Goal: Information Seeking & Learning: Find specific fact

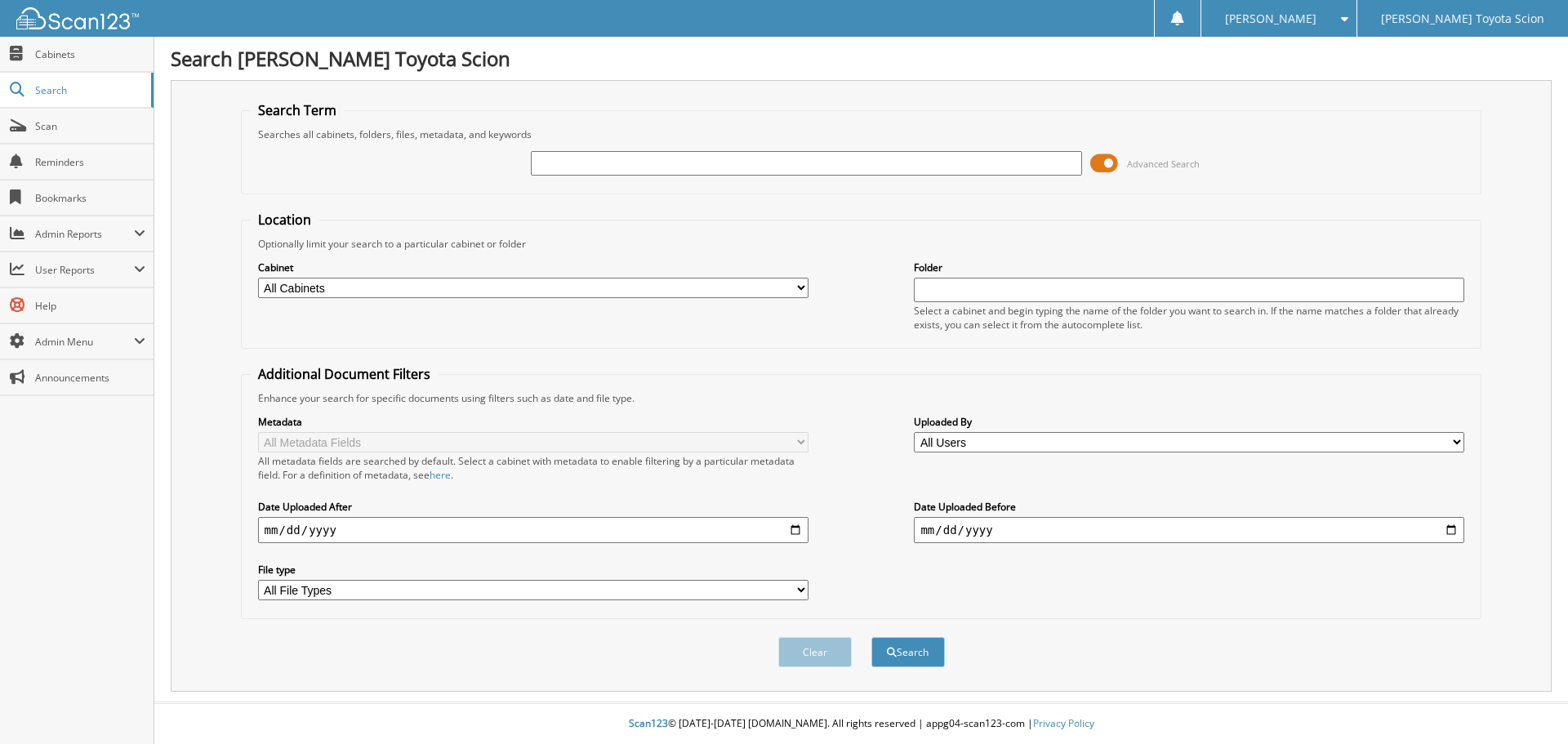
click at [609, 163] on input "text" at bounding box center [805, 163] width 550 height 25
type input "6321490"
click at [871, 636] on button "Search" at bounding box center [908, 652] width 74 height 31
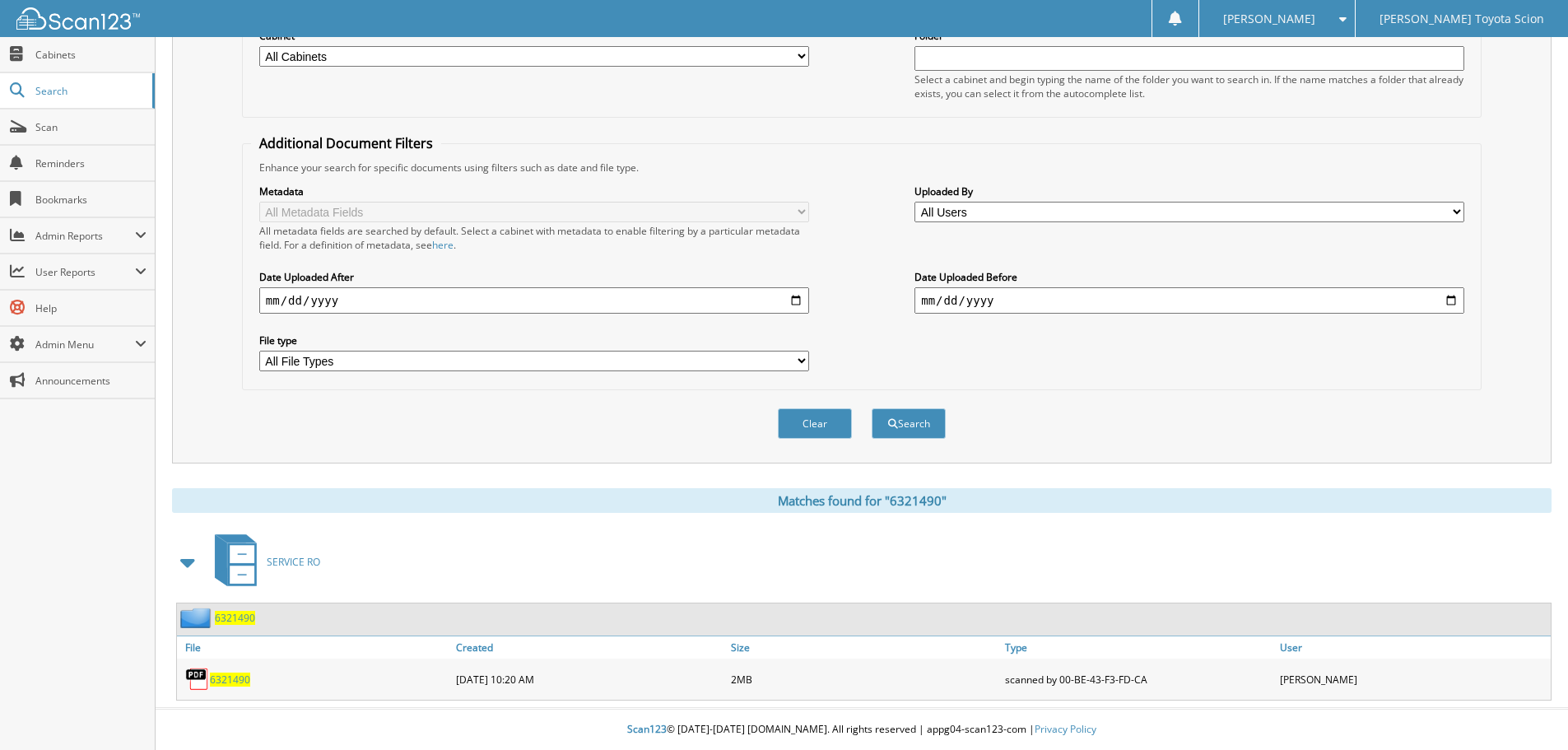
scroll to position [235, 0]
click at [220, 674] on span "6321490" at bounding box center [230, 679] width 40 height 14
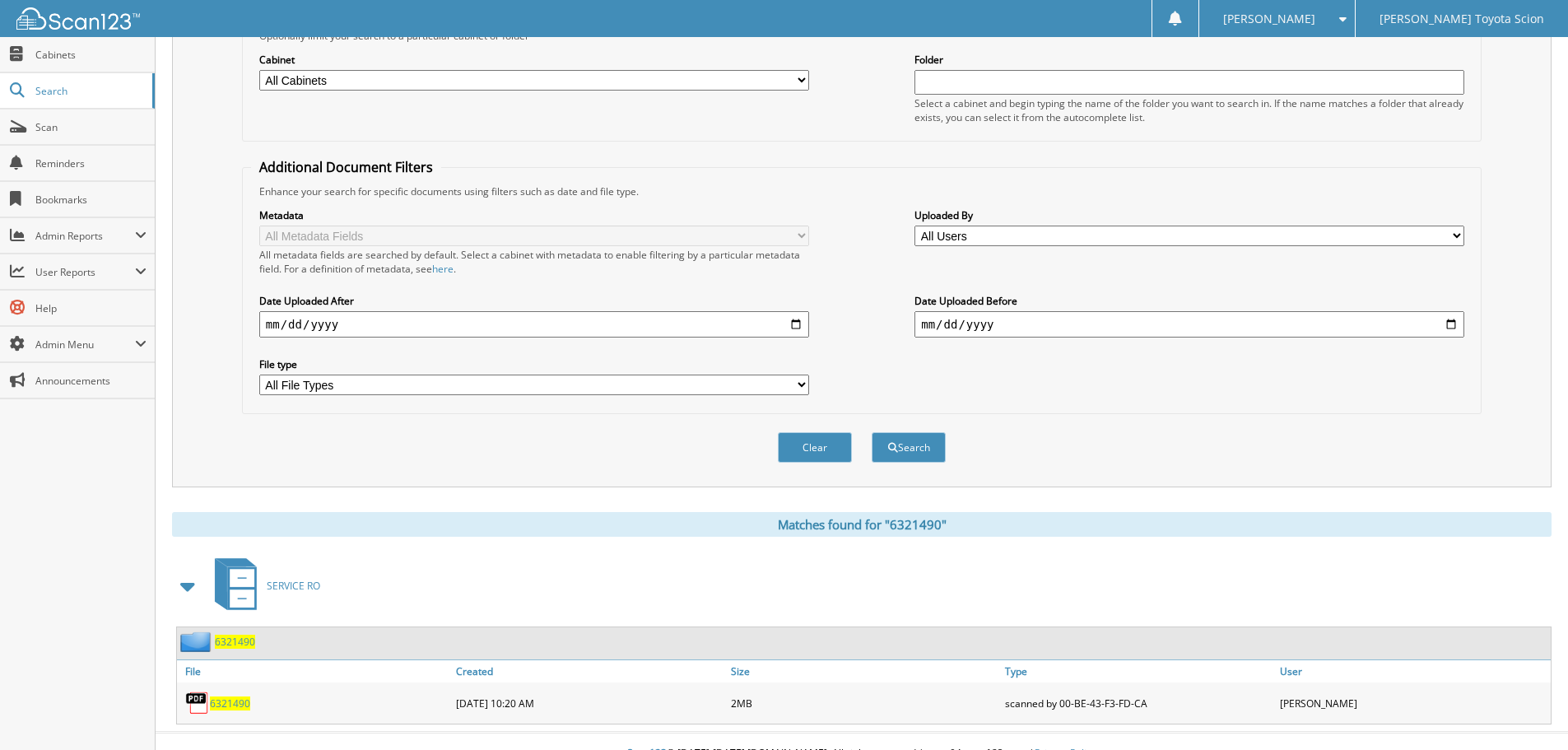
scroll to position [0, 0]
